Goal: Task Accomplishment & Management: Manage account settings

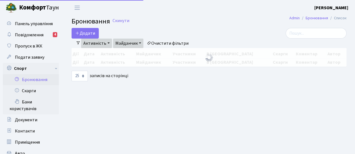
select select "25"
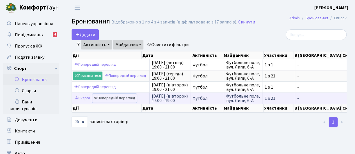
click at [114, 97] on link "Попередній перегляд" at bounding box center [114, 98] width 44 height 9
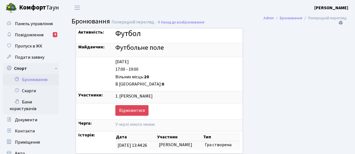
scroll to position [37, 0]
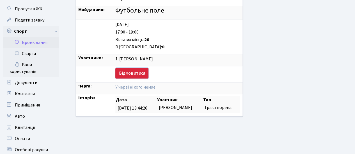
click at [126, 73] on link "Відмовитися" at bounding box center [131, 73] width 33 height 11
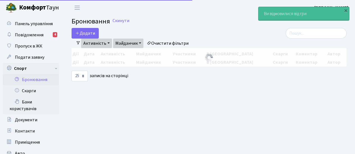
select select "25"
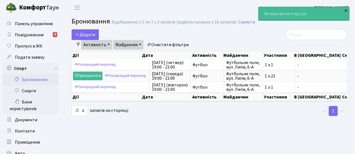
click at [345, 10] on div "×" at bounding box center [346, 11] width 6 height 6
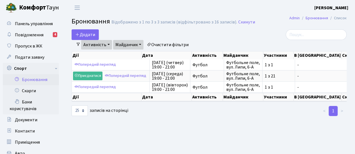
click at [222, 15] on header "Комфорт Таун Григоренко А. М. Мій обліковий запис Вийти" at bounding box center [177, 7] width 355 height 15
select select "25"
